Goal: Navigation & Orientation: Find specific page/section

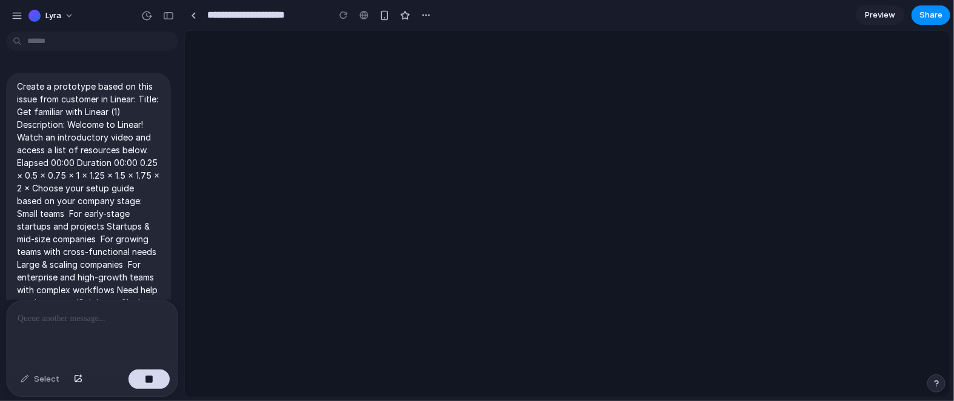
scroll to position [159, 0]
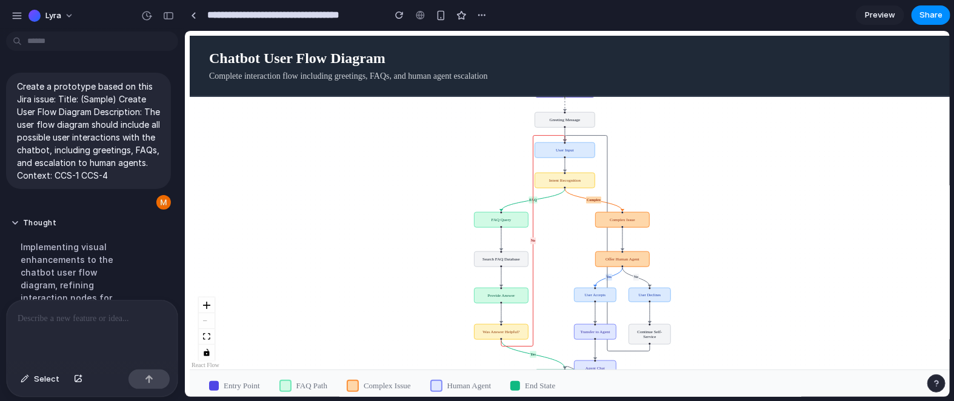
scroll to position [431, 0]
